Goal: Information Seeking & Learning: Learn about a topic

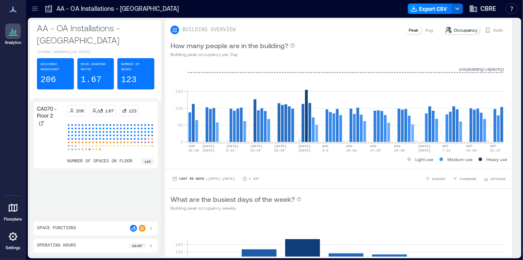
click at [33, 10] on icon at bounding box center [35, 10] width 6 height 1
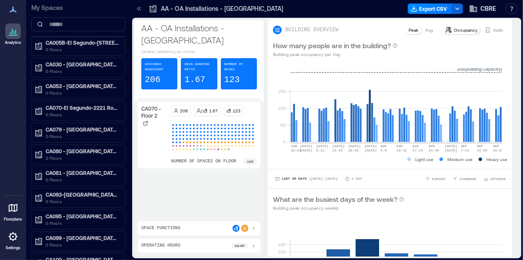
scroll to position [230, 0]
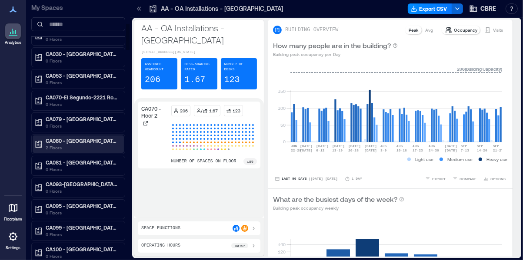
click at [88, 136] on div "CA080 - [GEOGRAPHIC_DATA] - 4141 [GEOGRAPHIC_DATA].. 2 Floors" at bounding box center [78, 144] width 91 height 17
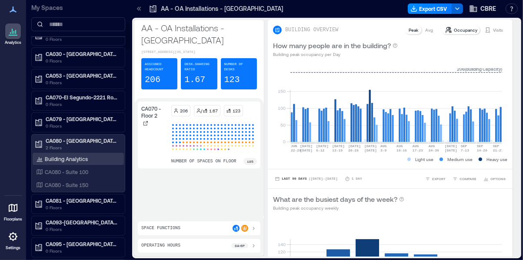
click at [80, 160] on div "Building Analytics" at bounding box center [61, 159] width 55 height 9
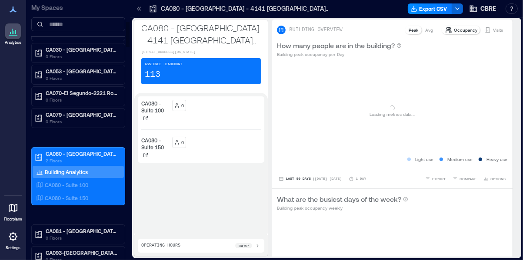
scroll to position [212, 0]
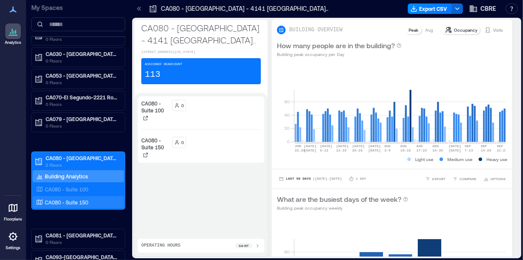
click at [83, 199] on p "CA080 - Suite 150" at bounding box center [66, 202] width 43 height 7
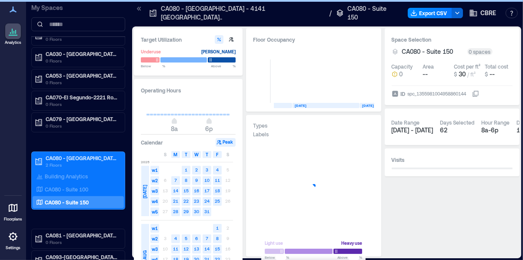
scroll to position [0, 770]
